Goal: Task Accomplishment & Management: Use online tool/utility

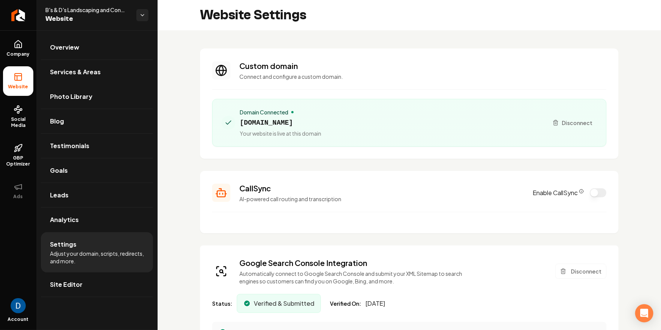
scroll to position [265, 0]
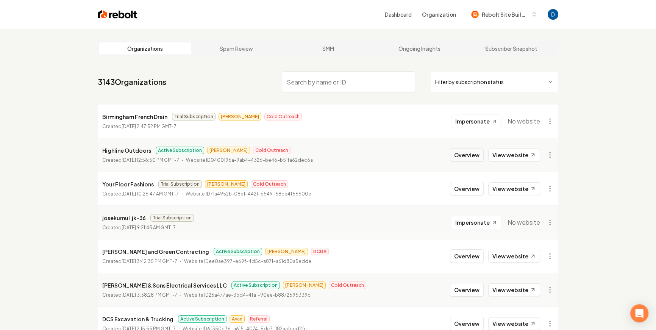
click at [479, 155] on button "Overview" at bounding box center [467, 155] width 34 height 14
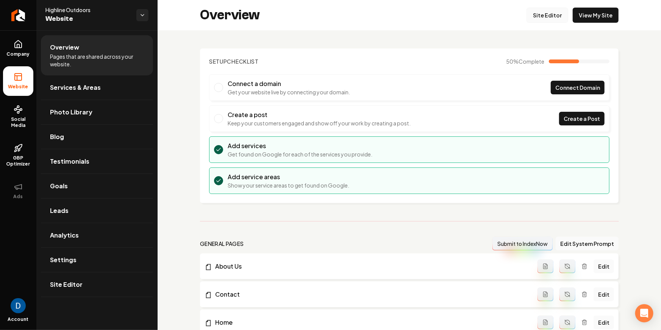
click at [546, 14] on link "Site Editor" at bounding box center [548, 15] width 42 height 15
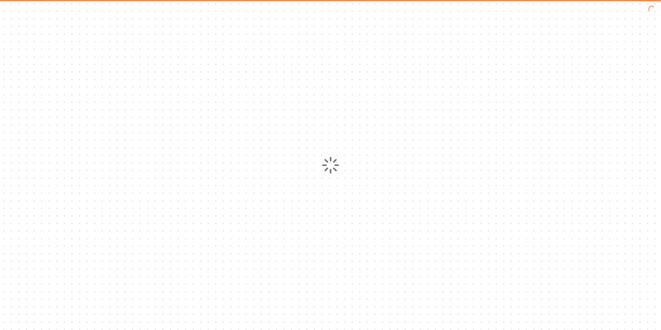
click at [546, 17] on div at bounding box center [330, 165] width 661 height 330
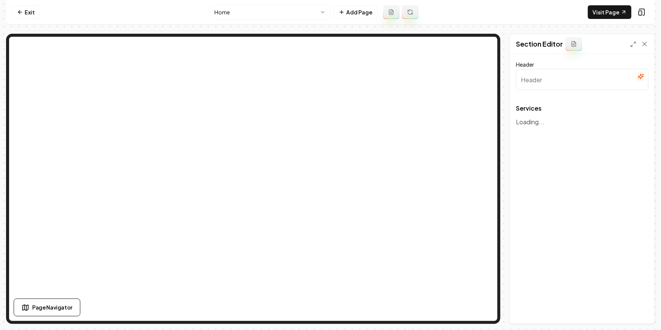
type input "Our Expert Landscaping Services"
